Goal: Task Accomplishment & Management: Manage account settings

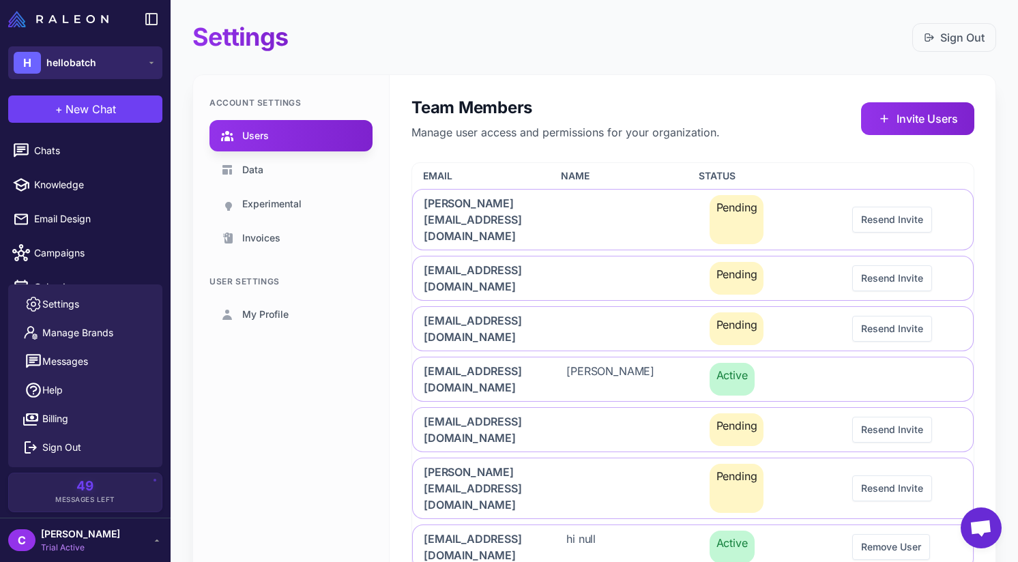
click at [77, 54] on div "H hellobatch" at bounding box center [55, 63] width 83 height 22
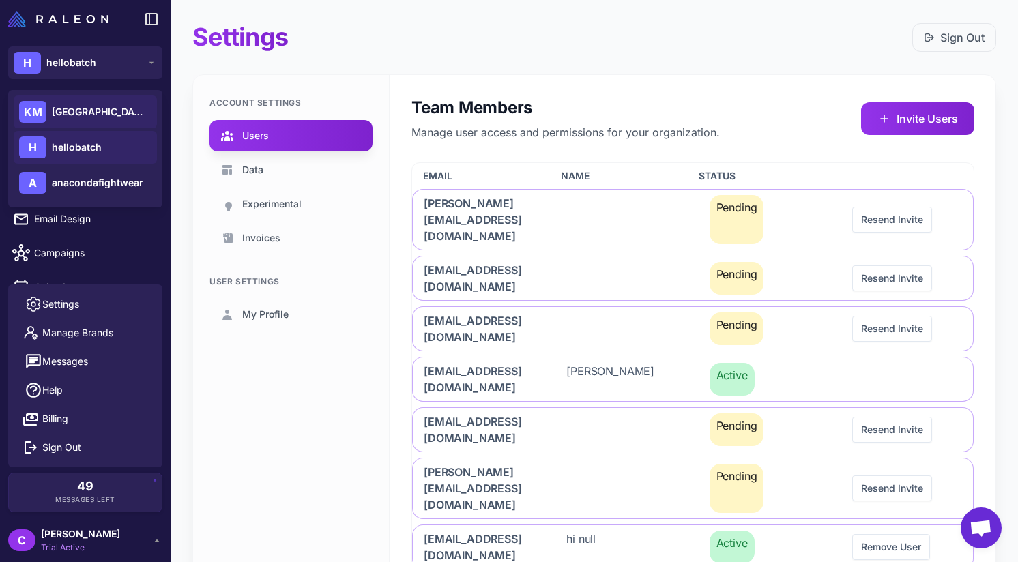
click at [113, 113] on span "[GEOGRAPHIC_DATA]" at bounding box center [99, 111] width 95 height 15
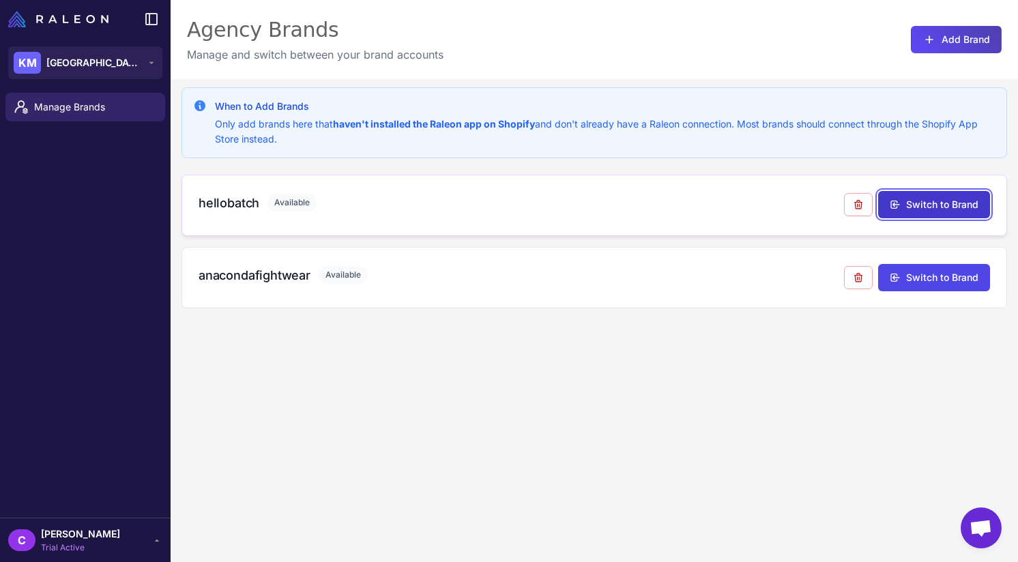
click at [929, 208] on button "Switch to Brand" at bounding box center [934, 204] width 112 height 27
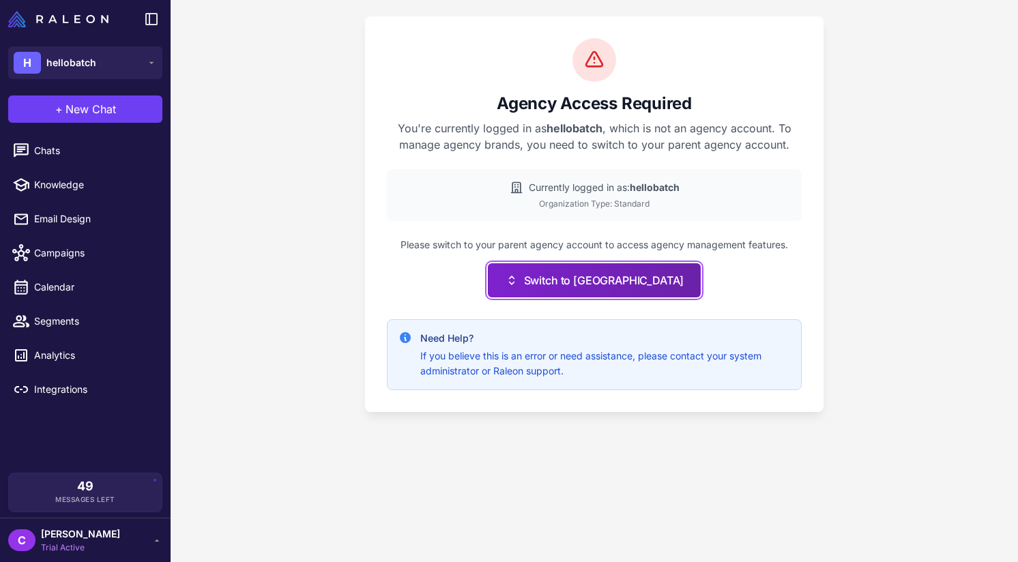
click at [602, 278] on button "Switch to Kensington Media House" at bounding box center [594, 280] width 213 height 34
